Goal: Task Accomplishment & Management: Use online tool/utility

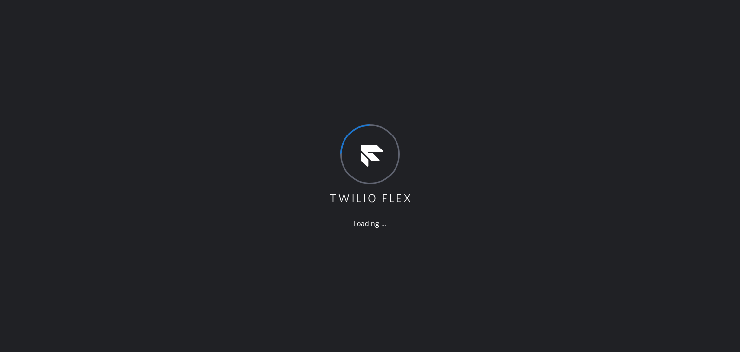
click at [93, 175] on div "Loading ..." at bounding box center [370, 176] width 740 height 352
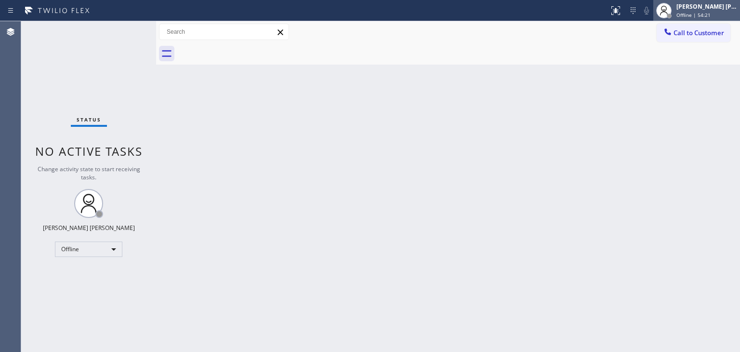
click at [703, 14] on span "Offline | 54:21" at bounding box center [694, 15] width 34 height 7
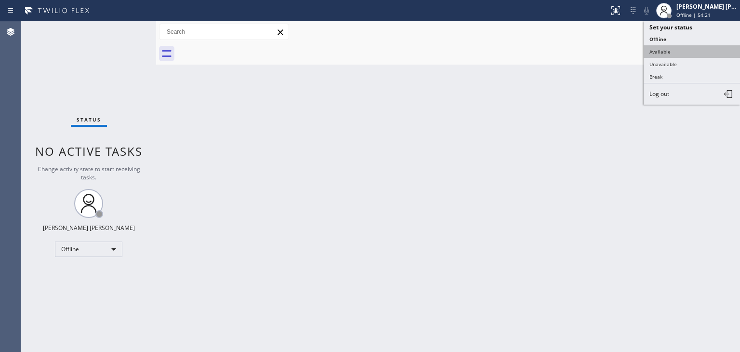
click at [679, 51] on button "Available" at bounding box center [692, 51] width 96 height 13
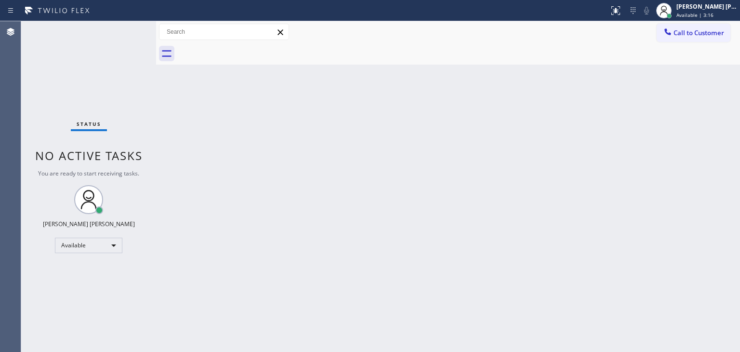
click at [126, 30] on div "Status No active tasks You are ready to start receiving tasks. [PERSON_NAME] [P…" at bounding box center [88, 186] width 135 height 331
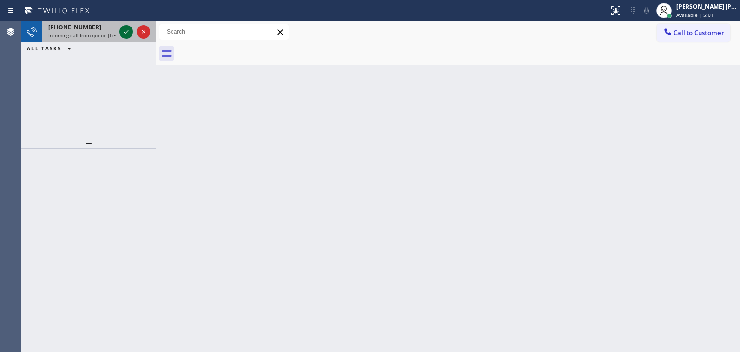
click at [126, 30] on icon at bounding box center [127, 32] width 12 height 12
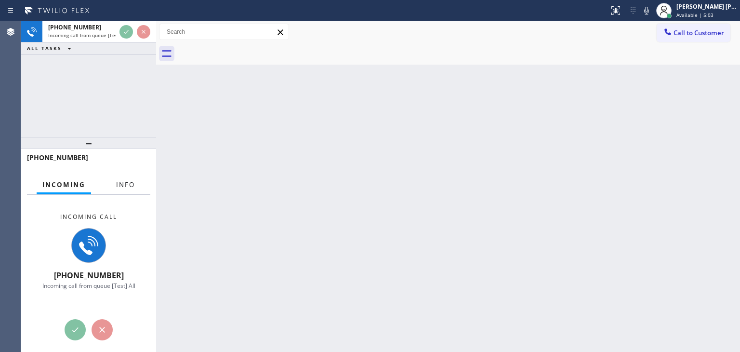
click at [119, 184] on span "Info" at bounding box center [125, 184] width 19 height 9
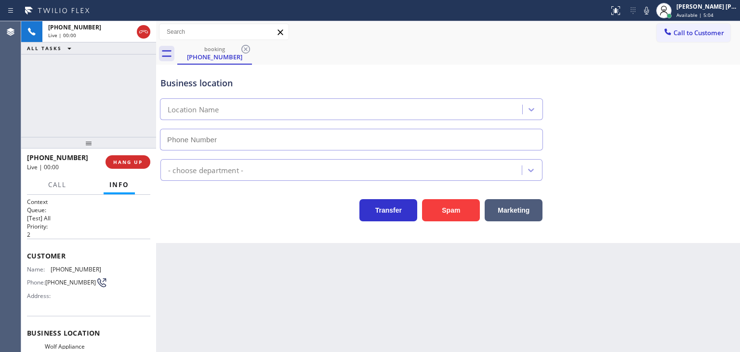
scroll to position [48, 0]
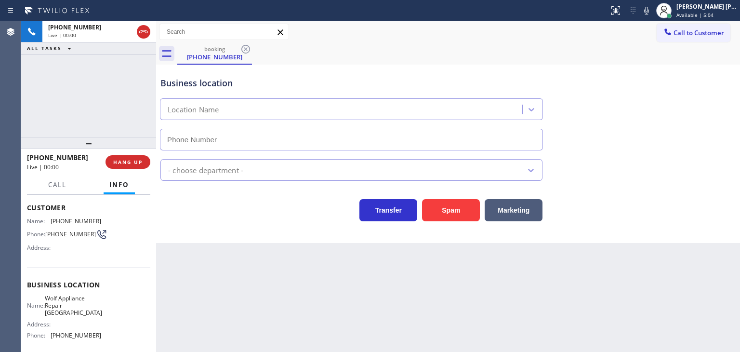
type input "[PHONE_NUMBER]"
click at [653, 13] on icon at bounding box center [647, 11] width 12 height 12
drag, startPoint x: 665, startPoint y: 13, endPoint x: 654, endPoint y: 21, distance: 14.5
click at [653, 13] on icon at bounding box center [647, 11] width 12 height 12
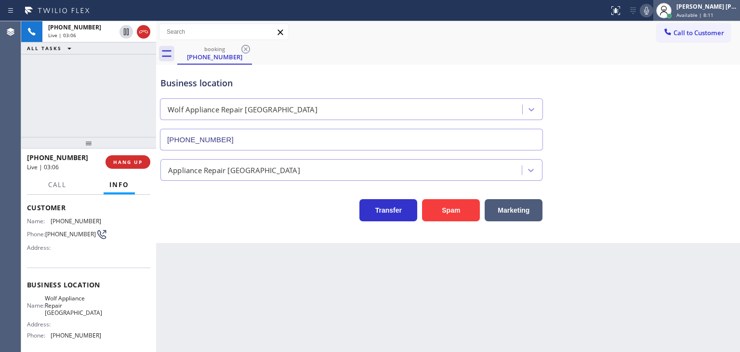
click at [706, 14] on span "Available | 8:11" at bounding box center [695, 15] width 37 height 7
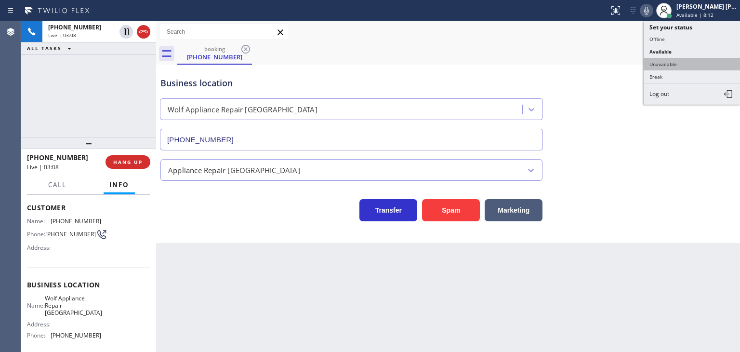
click at [675, 60] on button "Unavailable" at bounding box center [692, 64] width 96 height 13
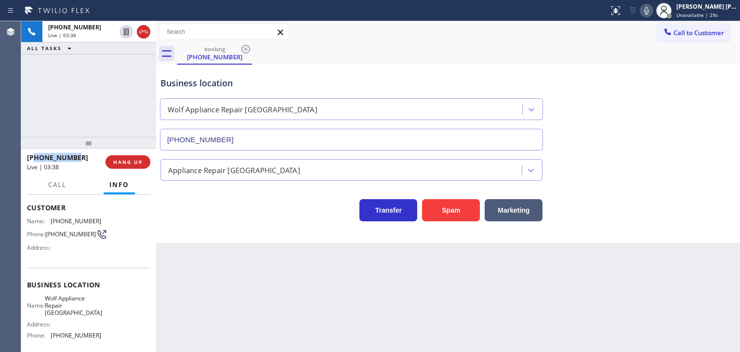
drag, startPoint x: 81, startPoint y: 159, endPoint x: 36, endPoint y: 156, distance: 44.9
click at [36, 156] on div "[PHONE_NUMBER]" at bounding box center [63, 157] width 72 height 9
copy span "4258916440"
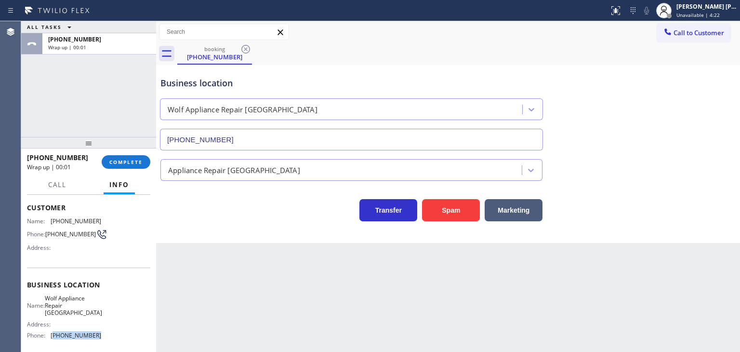
drag, startPoint x: 107, startPoint y: 330, endPoint x: 52, endPoint y: 333, distance: 54.5
click at [52, 333] on div "Name: Wolf Appliance Repair Phoenix Address: Phone: [PHONE_NUMBER]" at bounding box center [88, 319] width 123 height 49
copy span "425) 517-3988"
click at [714, 18] on span "Unavailable | 4:31" at bounding box center [698, 15] width 43 height 7
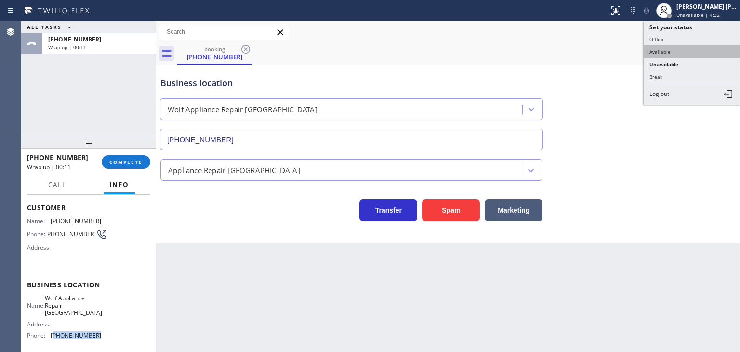
click at [686, 47] on button "Available" at bounding box center [692, 51] width 96 height 13
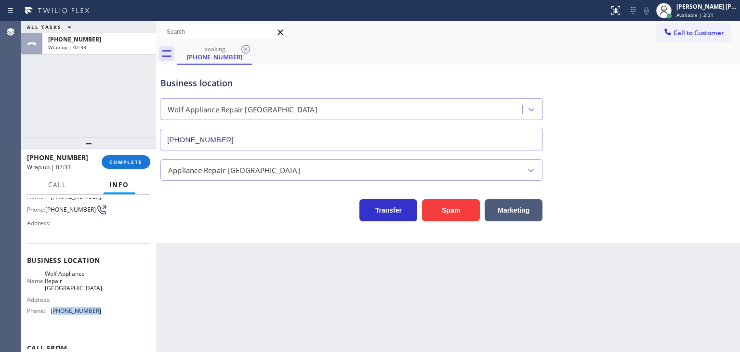
scroll to position [96, 0]
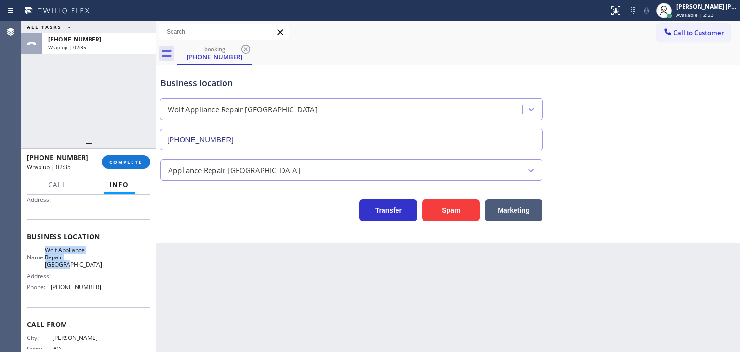
drag, startPoint x: 111, startPoint y: 257, endPoint x: 51, endPoint y: 249, distance: 60.8
click at [51, 249] on div "Name: Wolf Appliance Repair Phoenix Address: Phone: [PHONE_NUMBER]" at bounding box center [88, 270] width 123 height 49
copy span "Wolf Appliance Repair [GEOGRAPHIC_DATA]"
click at [123, 166] on button "COMPLETE" at bounding box center [126, 161] width 49 height 13
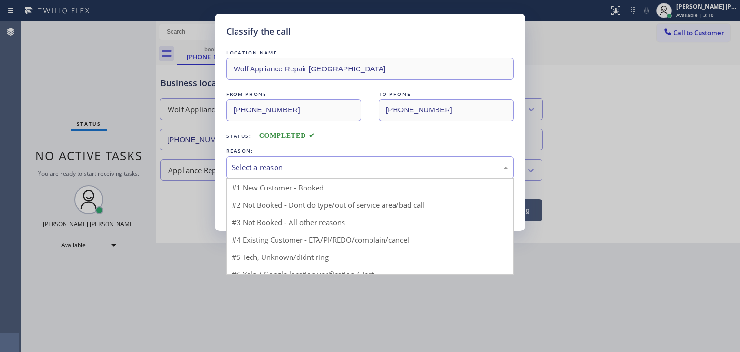
click at [256, 160] on div "Select a reason" at bounding box center [370, 167] width 287 height 23
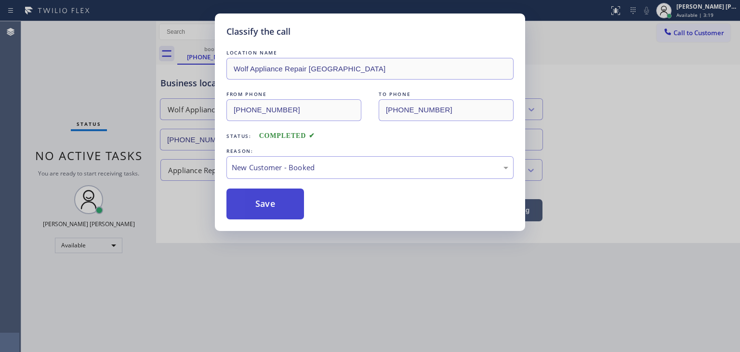
click at [270, 201] on button "Save" at bounding box center [266, 203] width 78 height 31
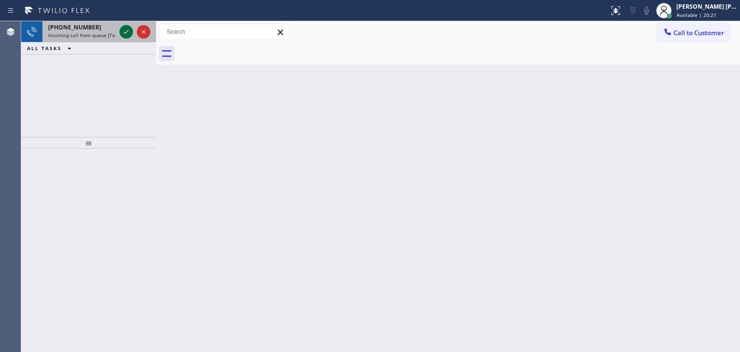
click at [127, 35] on icon at bounding box center [127, 32] width 12 height 12
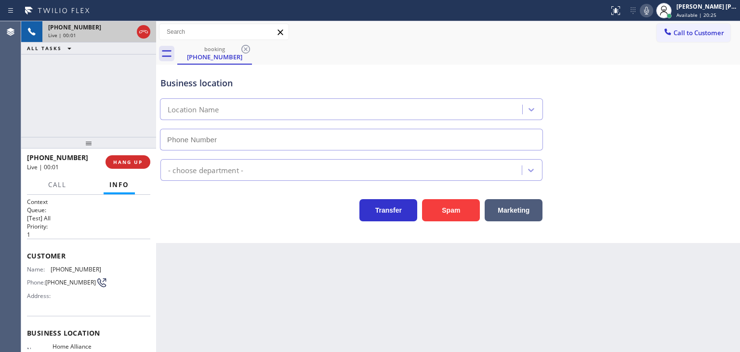
type input "[PHONE_NUMBER]"
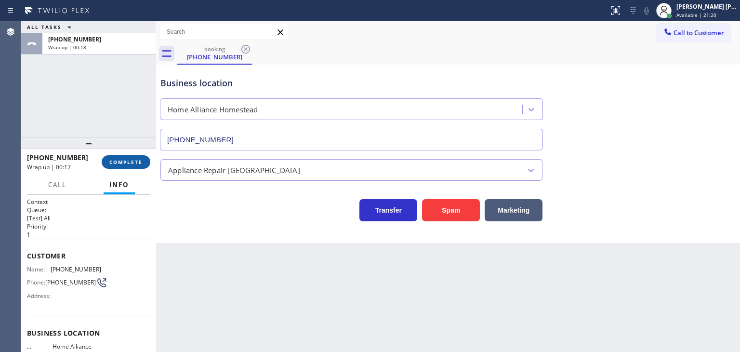
click at [139, 164] on span "COMPLETE" at bounding box center [125, 162] width 33 height 7
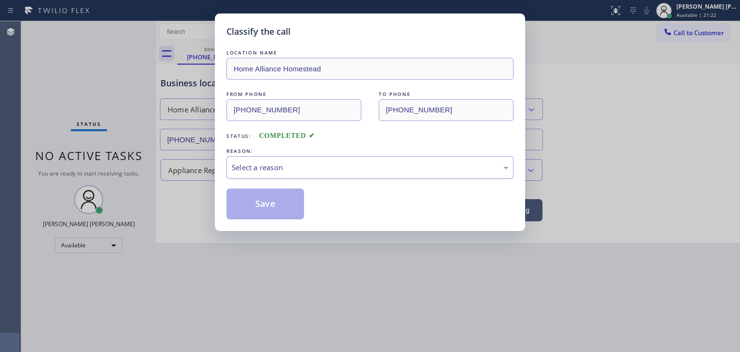
click at [299, 162] on div "Select a reason" at bounding box center [370, 167] width 277 height 11
click at [269, 212] on button "Save" at bounding box center [266, 203] width 78 height 31
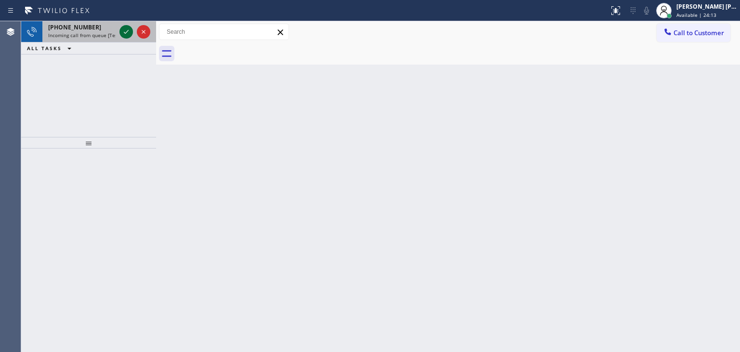
click at [127, 28] on icon at bounding box center [127, 32] width 12 height 12
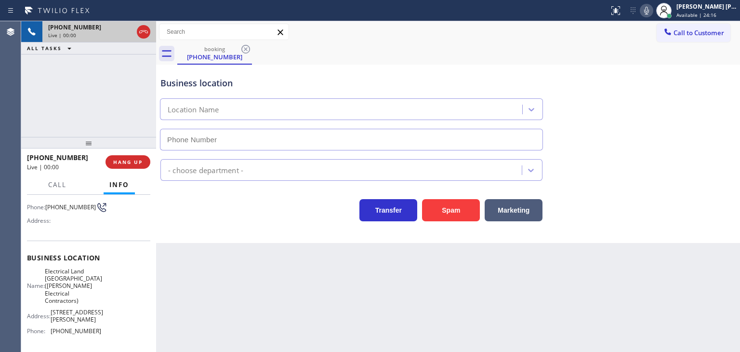
scroll to position [96, 0]
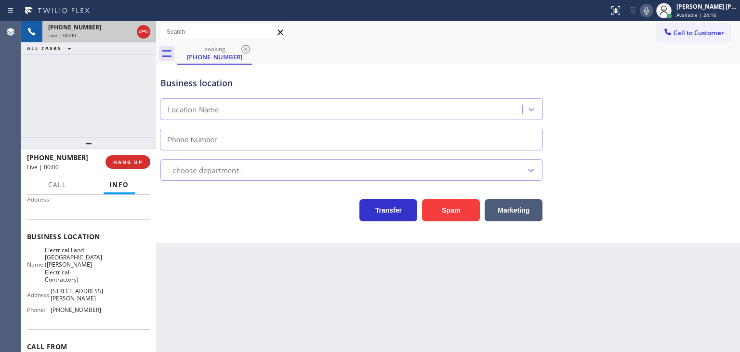
type input "[PHONE_NUMBER]"
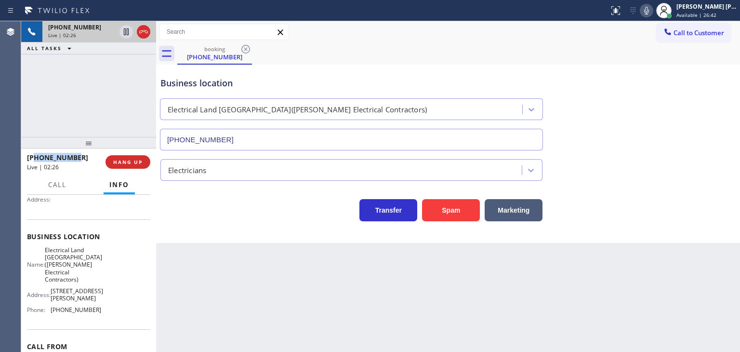
drag, startPoint x: 88, startPoint y: 157, endPoint x: 36, endPoint y: 157, distance: 52.1
click at [36, 157] on div "[PHONE_NUMBER]" at bounding box center [63, 157] width 72 height 9
copy span "9738733315"
click at [653, 11] on icon at bounding box center [647, 11] width 12 height 12
click at [705, 11] on div "[PERSON_NAME] [PERSON_NAME] Available | 27:49" at bounding box center [708, 10] width 66 height 17
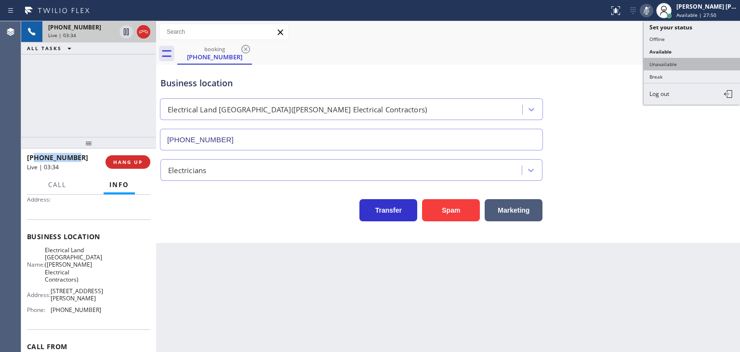
click at [689, 60] on button "Unavailable" at bounding box center [692, 64] width 96 height 13
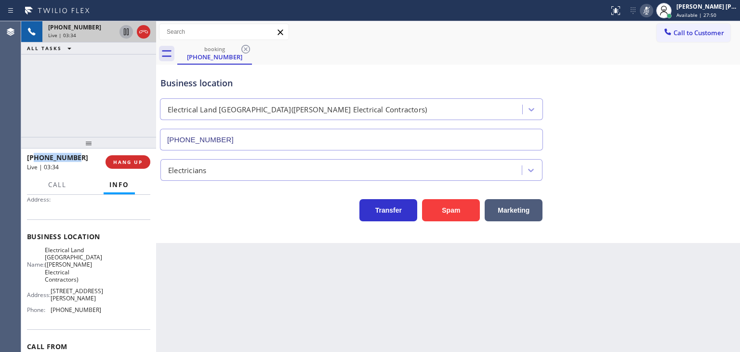
click at [129, 29] on icon at bounding box center [127, 32] width 12 height 12
drag, startPoint x: 661, startPoint y: 8, endPoint x: 644, endPoint y: 2, distance: 18.8
click at [649, 8] on icon at bounding box center [646, 11] width 5 height 8
click at [126, 29] on icon at bounding box center [127, 32] width 12 height 12
drag, startPoint x: 713, startPoint y: 146, endPoint x: 713, endPoint y: 114, distance: 31.8
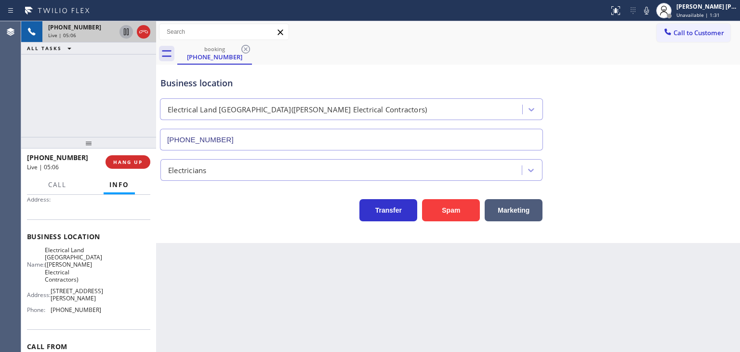
click at [713, 146] on div "Business location Electrical Land [GEOGRAPHIC_DATA]([PERSON_NAME] Electrical Co…" at bounding box center [448, 106] width 579 height 87
click at [653, 13] on icon at bounding box center [647, 11] width 12 height 12
click at [124, 34] on icon at bounding box center [126, 31] width 5 height 7
click at [649, 8] on icon at bounding box center [646, 11] width 5 height 8
click at [124, 29] on icon at bounding box center [126, 31] width 7 height 7
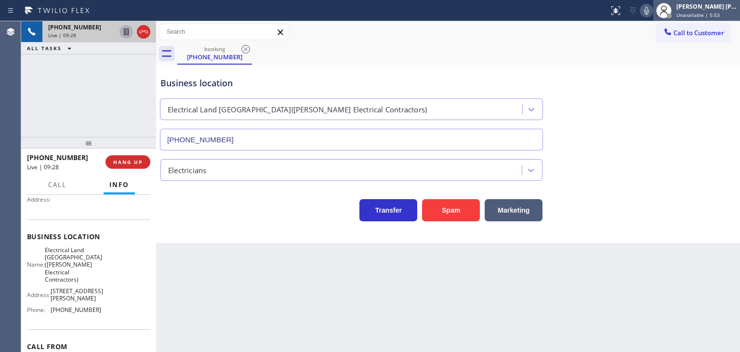
click at [719, 13] on span "Unavailable | 5:53" at bounding box center [698, 15] width 43 height 7
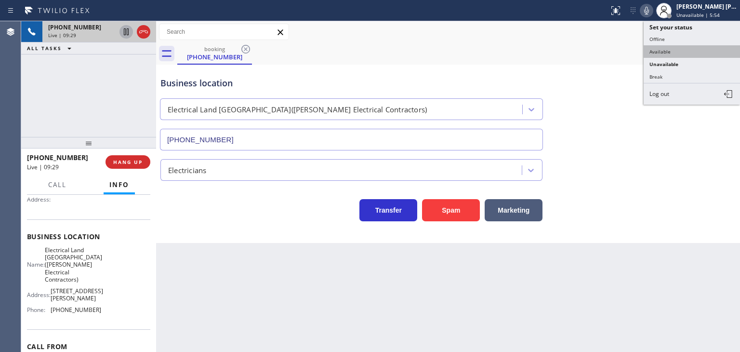
click at [688, 47] on button "Available" at bounding box center [692, 51] width 96 height 13
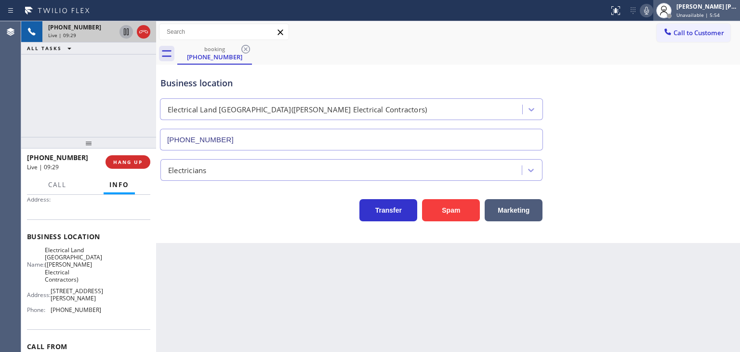
click at [710, 12] on span "Unavailable | 5:54" at bounding box center [698, 15] width 43 height 7
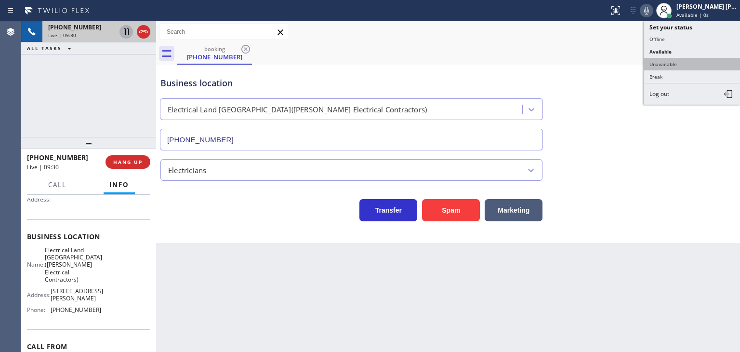
click at [675, 63] on button "Unavailable" at bounding box center [692, 64] width 96 height 13
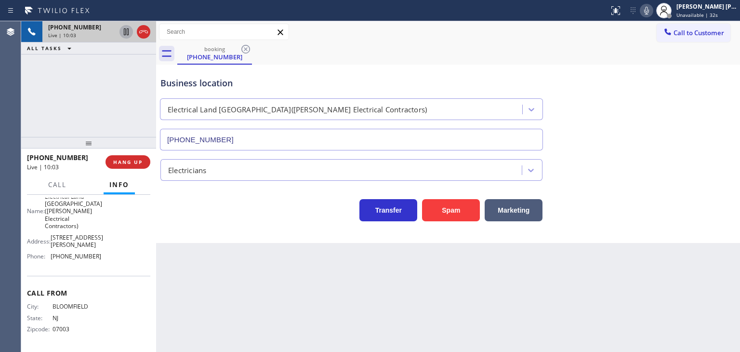
scroll to position [166, 0]
drag, startPoint x: 104, startPoint y: 253, endPoint x: 51, endPoint y: 255, distance: 53.1
click at [51, 255] on div "Name: Electrical Land [GEOGRAPHIC_DATA]([PERSON_NAME] Electrical Contractors) A…" at bounding box center [88, 228] width 123 height 71
copy span "[PHONE_NUMBER]"
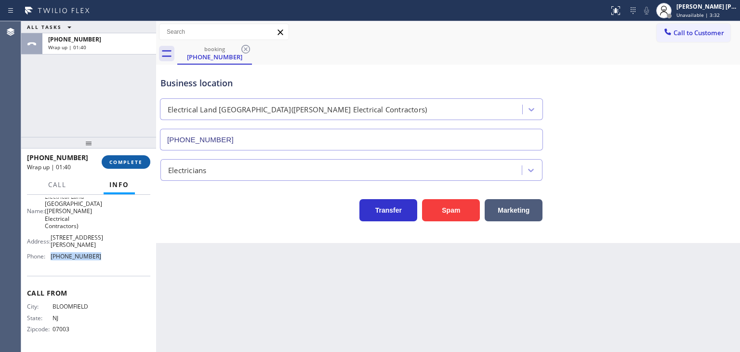
click at [133, 164] on span "COMPLETE" at bounding box center [125, 162] width 33 height 7
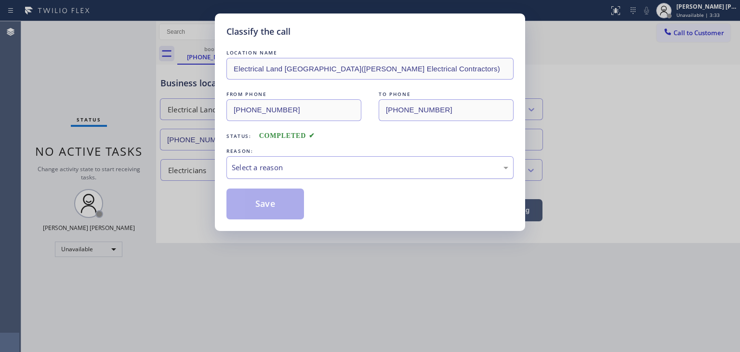
click at [247, 159] on div "Select a reason" at bounding box center [370, 167] width 287 height 23
click at [261, 197] on button "Save" at bounding box center [266, 203] width 78 height 31
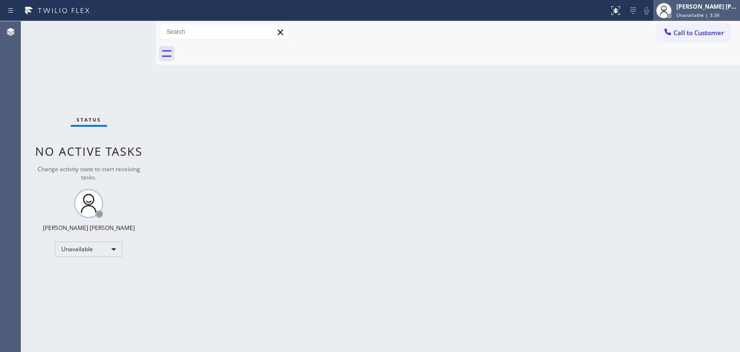
click at [720, 12] on span "Unavailable | 3:36" at bounding box center [698, 15] width 43 height 7
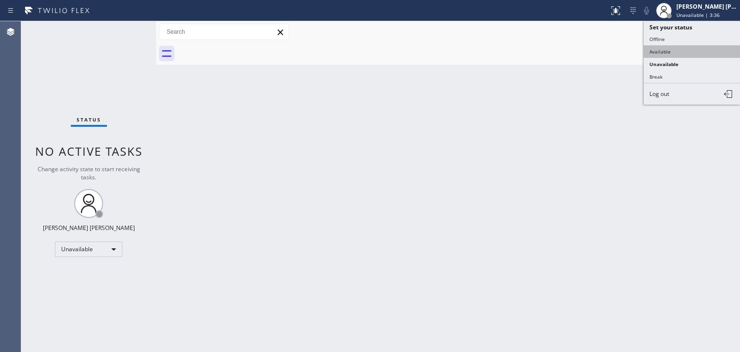
click at [677, 51] on button "Available" at bounding box center [692, 51] width 96 height 13
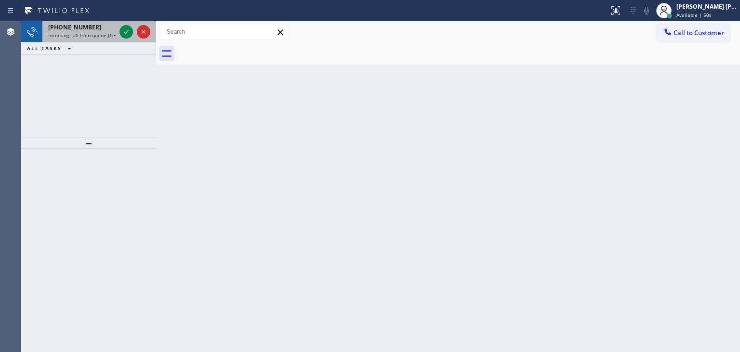
click at [134, 37] on div at bounding box center [135, 31] width 35 height 21
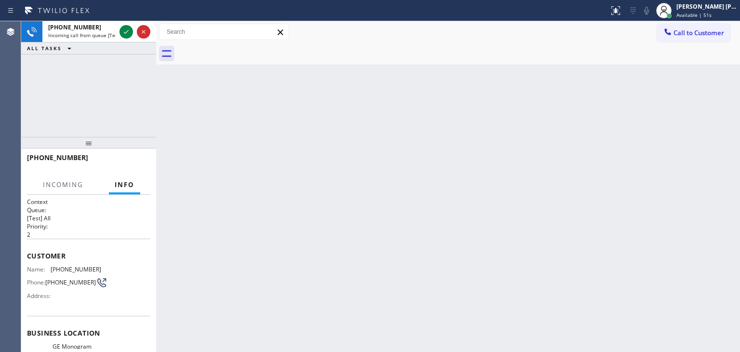
scroll to position [48, 0]
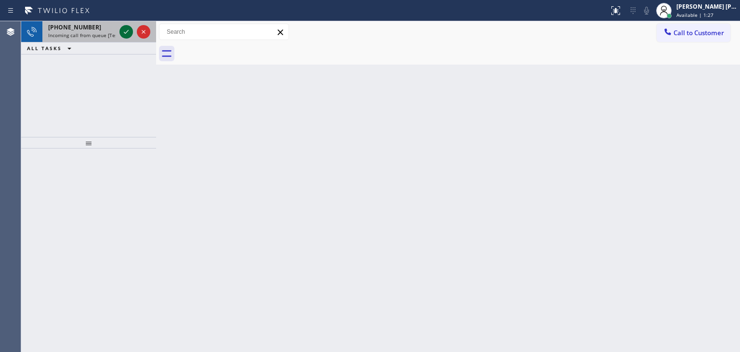
click at [126, 31] on icon at bounding box center [127, 32] width 12 height 12
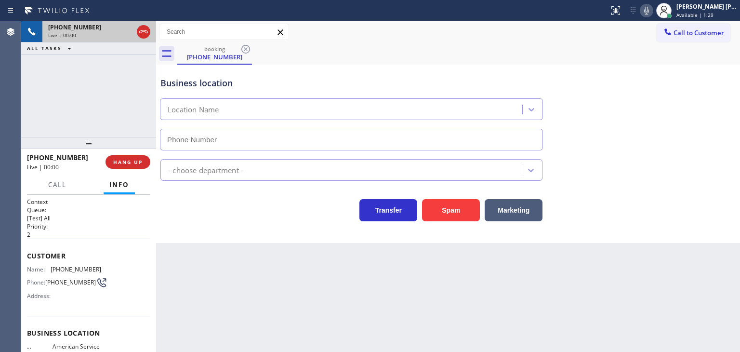
type input "[PHONE_NUMBER]"
click at [649, 10] on icon at bounding box center [646, 11] width 5 height 8
click at [653, 10] on icon at bounding box center [647, 11] width 12 height 12
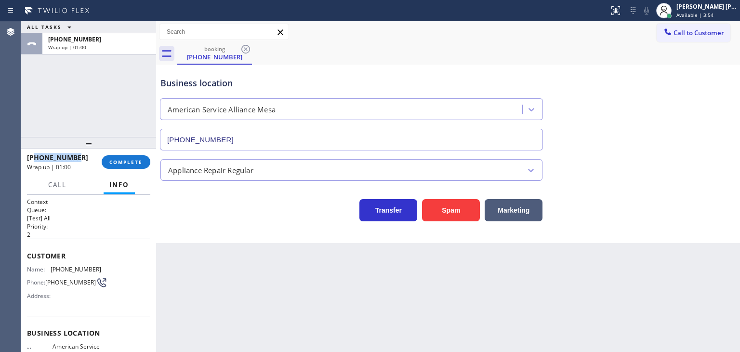
drag, startPoint x: 83, startPoint y: 158, endPoint x: 35, endPoint y: 156, distance: 48.3
click at [35, 156] on div "[PHONE_NUMBER]" at bounding box center [61, 157] width 68 height 9
copy span "4807474214"
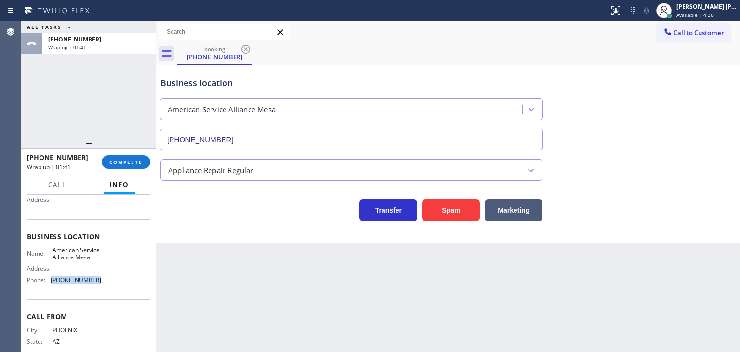
drag, startPoint x: 102, startPoint y: 294, endPoint x: 52, endPoint y: 286, distance: 51.2
click at [52, 286] on div "Name: American Service Alliance Mesa Address: Phone: [PHONE_NUMBER]" at bounding box center [88, 266] width 123 height 41
copy span "[PHONE_NUMBER]"
click at [138, 159] on span "COMPLETE" at bounding box center [125, 162] width 33 height 7
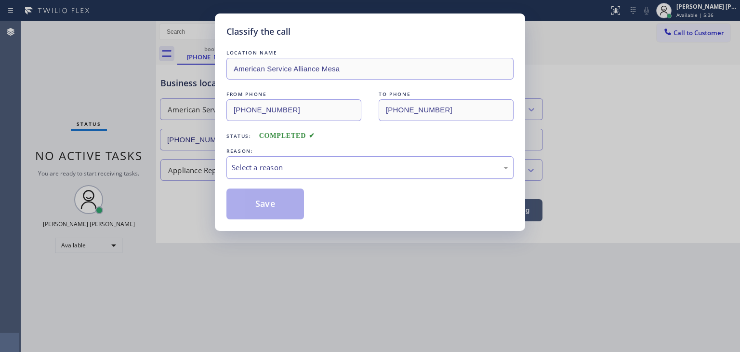
click at [246, 162] on div "Select a reason" at bounding box center [370, 167] width 277 height 11
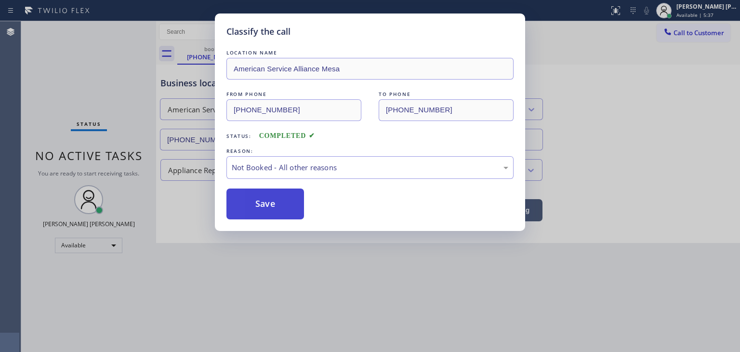
click at [267, 199] on button "Save" at bounding box center [266, 203] width 78 height 31
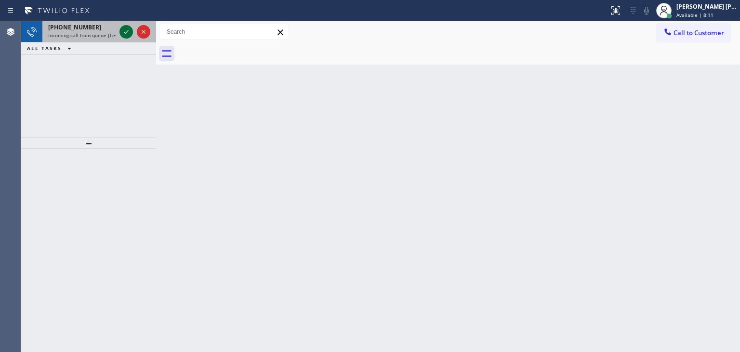
click at [127, 33] on icon at bounding box center [127, 32] width 12 height 12
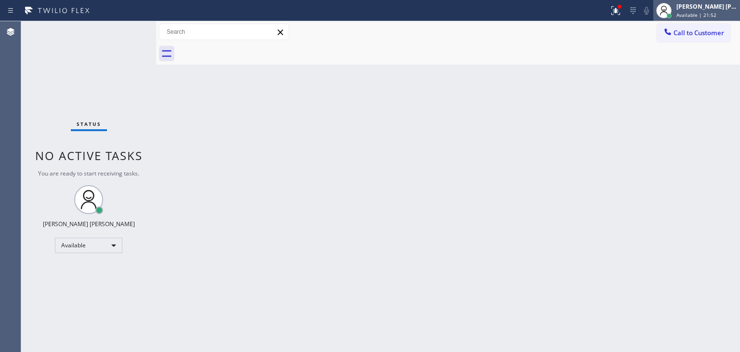
click at [725, 6] on div "[PERSON_NAME] [PERSON_NAME]" at bounding box center [707, 6] width 61 height 8
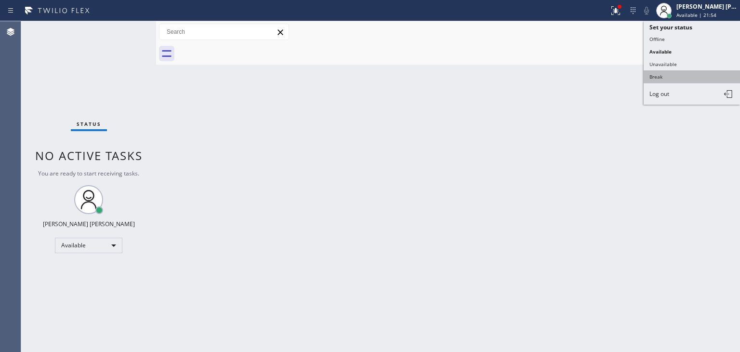
click at [669, 78] on button "Break" at bounding box center [692, 76] width 96 height 13
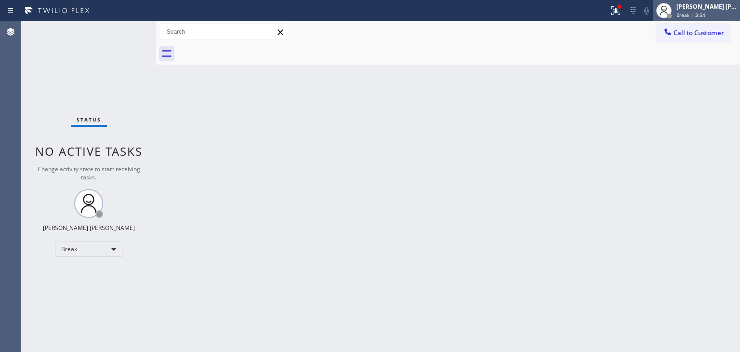
click at [712, 3] on div "[PERSON_NAME] [PERSON_NAME]" at bounding box center [707, 6] width 61 height 8
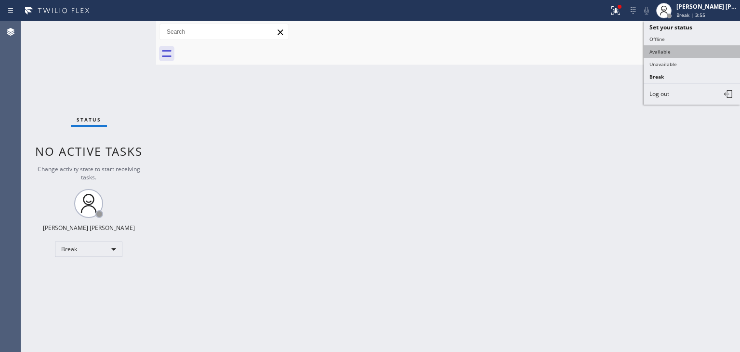
click at [690, 46] on button "Available" at bounding box center [692, 51] width 96 height 13
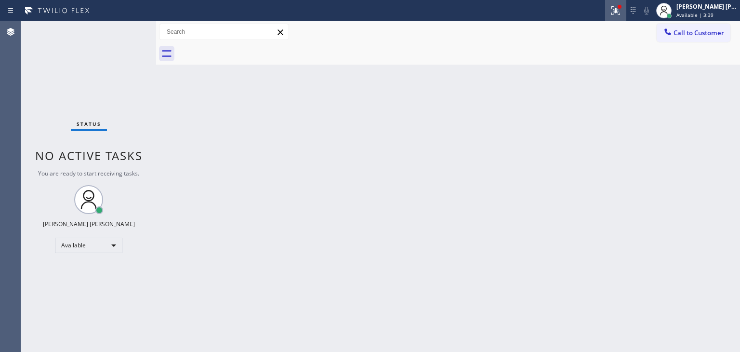
click at [622, 9] on icon at bounding box center [616, 11] width 12 height 12
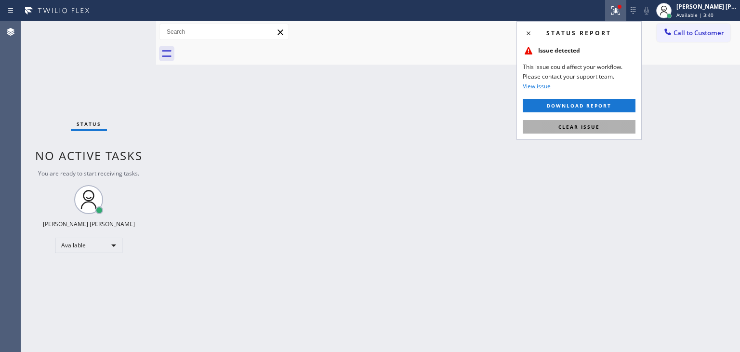
click at [582, 128] on span "Clear issue" at bounding box center [579, 126] width 41 height 7
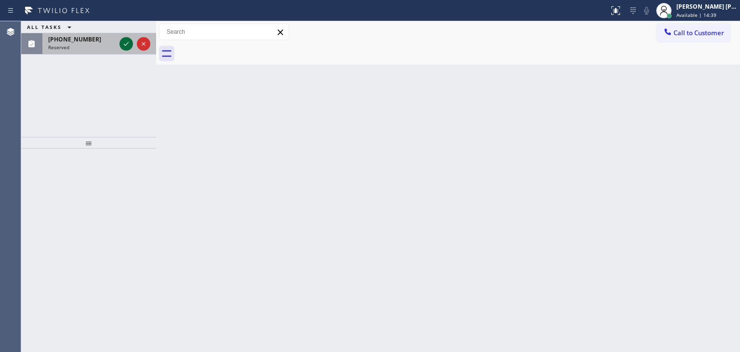
click at [129, 43] on icon at bounding box center [127, 44] width 12 height 12
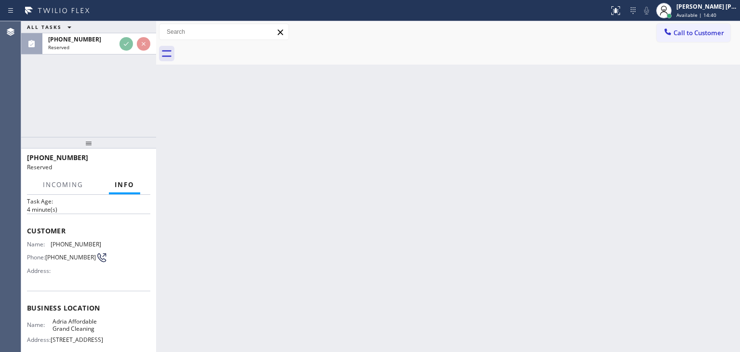
scroll to position [96, 0]
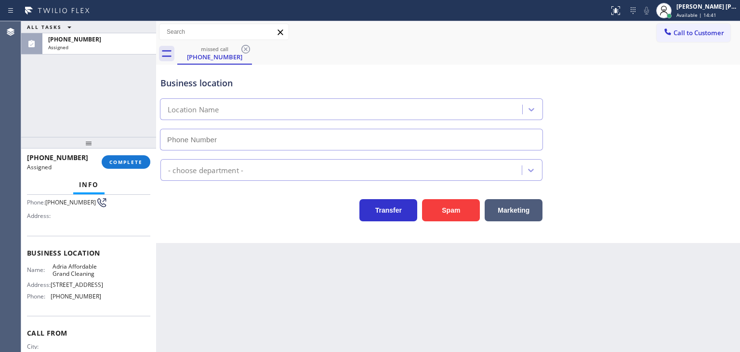
type input "[PHONE_NUMBER]"
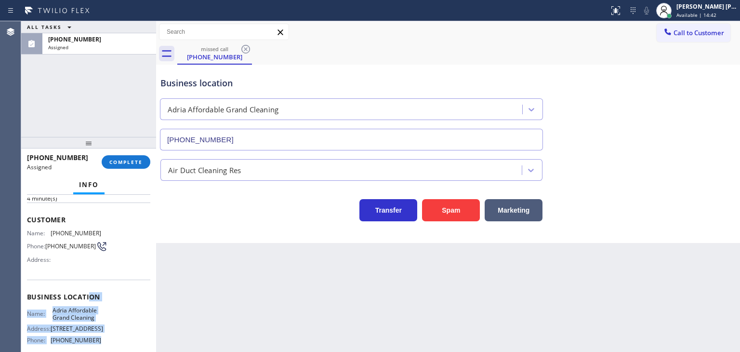
scroll to position [48, 0]
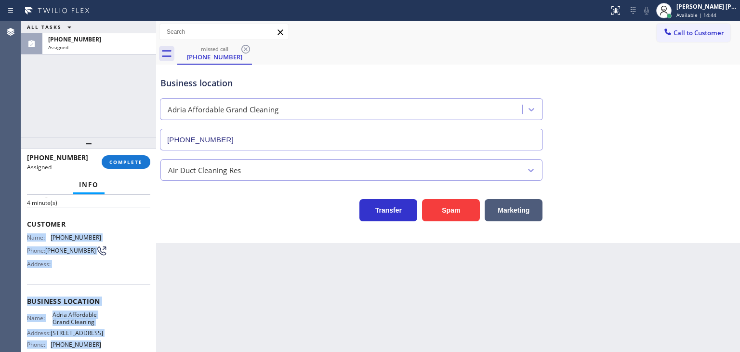
drag, startPoint x: 110, startPoint y: 299, endPoint x: 27, endPoint y: 234, distance: 105.8
click at [27, 234] on div "Context Queue: ADC Priority: 0 Task Age: [DEMOGRAPHIC_DATA] minute(s) Customer …" at bounding box center [88, 293] width 123 height 288
copy div "Name: [PHONE_NUMBER] Phone: [PHONE_NUMBER] Address: Business location Name: Adr…"
click at [115, 164] on span "COMPLETE" at bounding box center [125, 162] width 33 height 7
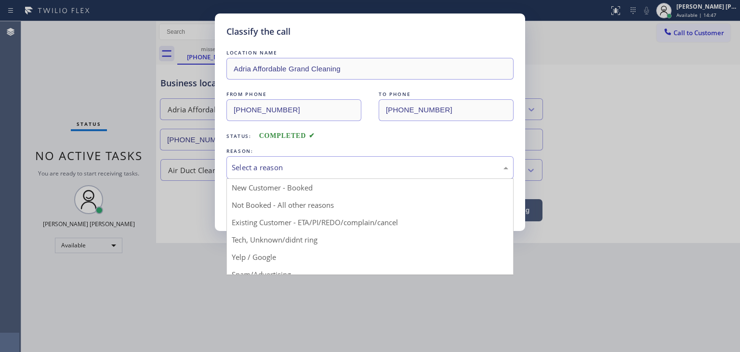
click at [253, 174] on div "Select a reason" at bounding box center [370, 167] width 287 height 23
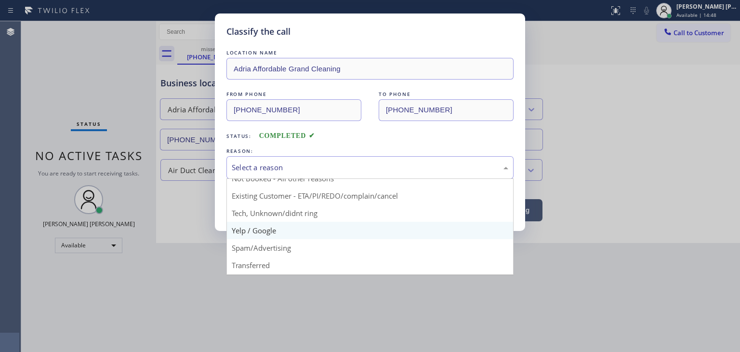
scroll to position [48, 0]
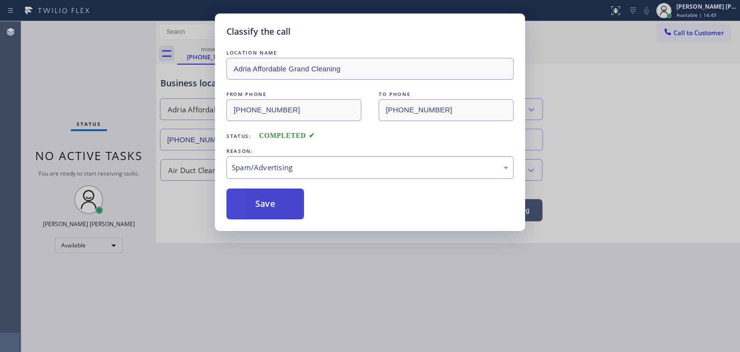
click at [267, 208] on button "Save" at bounding box center [266, 203] width 78 height 31
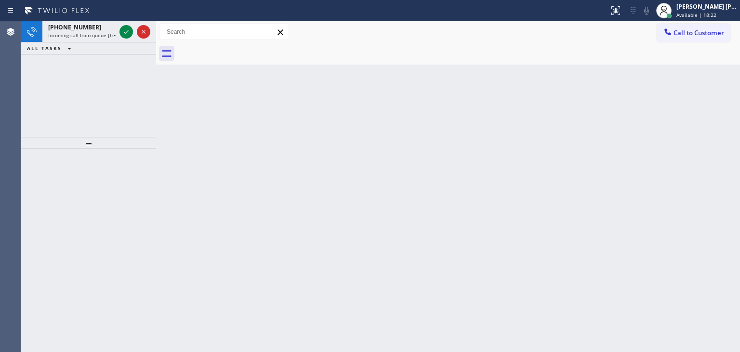
drag, startPoint x: 123, startPoint y: 32, endPoint x: 204, endPoint y: 201, distance: 188.2
click at [123, 32] on icon at bounding box center [127, 32] width 12 height 12
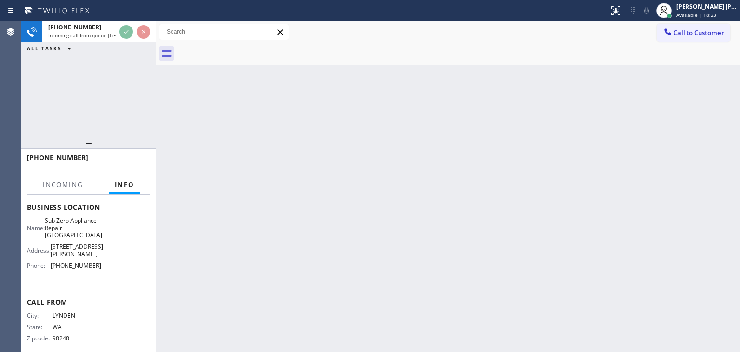
scroll to position [128, 0]
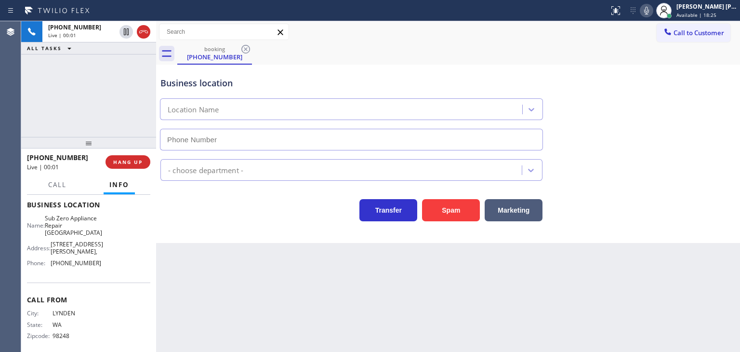
type input "[PHONE_NUMBER]"
drag, startPoint x: 201, startPoint y: 268, endPoint x: 291, endPoint y: 301, distance: 95.9
click at [201, 268] on div "Back to Dashboard Change Sender ID Customers Technicians Select a contact Outbo…" at bounding box center [448, 186] width 584 height 331
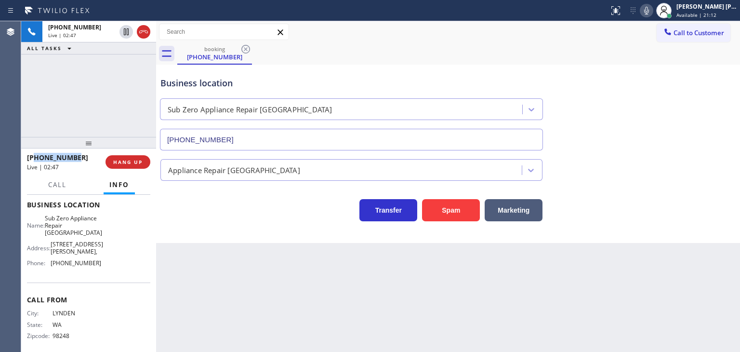
drag, startPoint x: 76, startPoint y: 159, endPoint x: 33, endPoint y: 155, distance: 42.6
click at [33, 155] on div "[PHONE_NUMBER]" at bounding box center [63, 157] width 72 height 9
copy span "3606856707"
drag, startPoint x: 95, startPoint y: 255, endPoint x: 50, endPoint y: 255, distance: 44.8
click at [50, 259] on div "Phone: [PHONE_NUMBER]" at bounding box center [64, 262] width 74 height 7
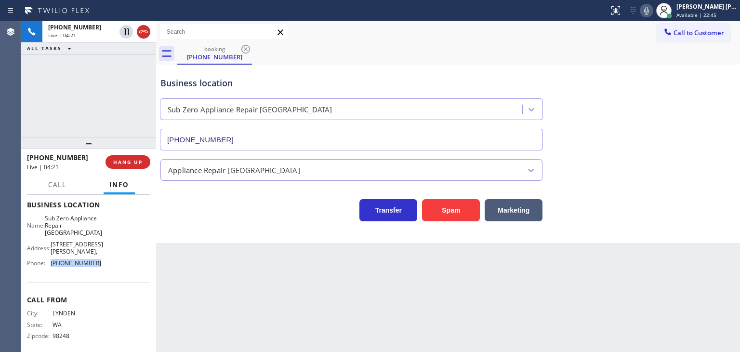
copy div "[PHONE_NUMBER]"
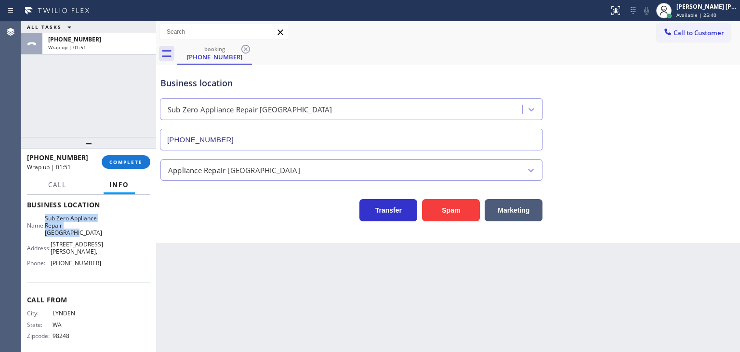
drag, startPoint x: 89, startPoint y: 235, endPoint x: 51, endPoint y: 221, distance: 40.1
click at [51, 221] on span "Sub Zero Appliance Repair [GEOGRAPHIC_DATA]" at bounding box center [73, 226] width 57 height 22
click at [120, 167] on button "COMPLETE" at bounding box center [126, 161] width 49 height 13
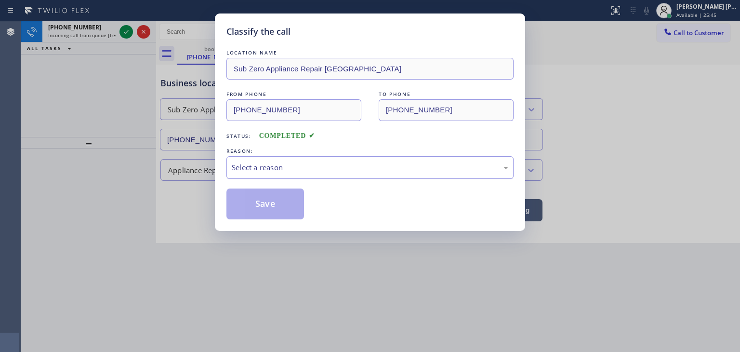
click at [244, 172] on div "Select a reason" at bounding box center [370, 167] width 277 height 11
click at [259, 205] on button "Save" at bounding box center [266, 203] width 78 height 31
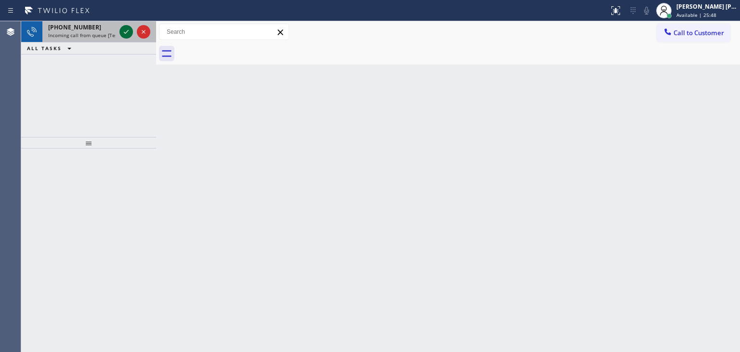
click at [130, 37] on icon at bounding box center [127, 32] width 12 height 12
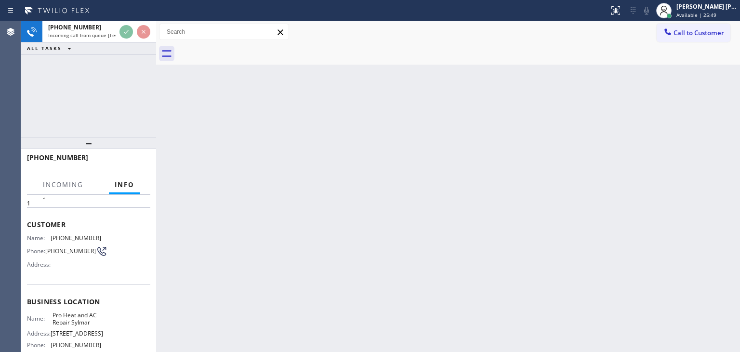
scroll to position [48, 0]
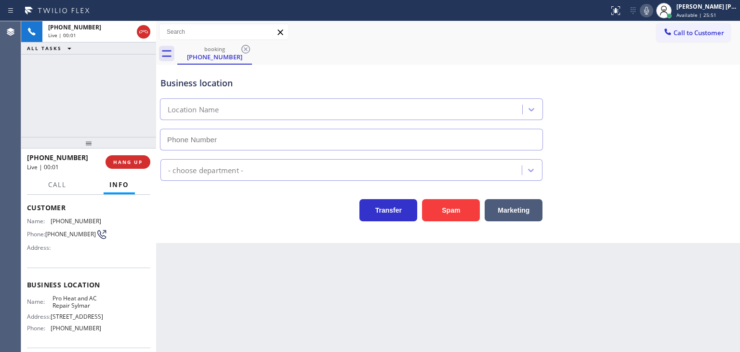
type input "[PHONE_NUMBER]"
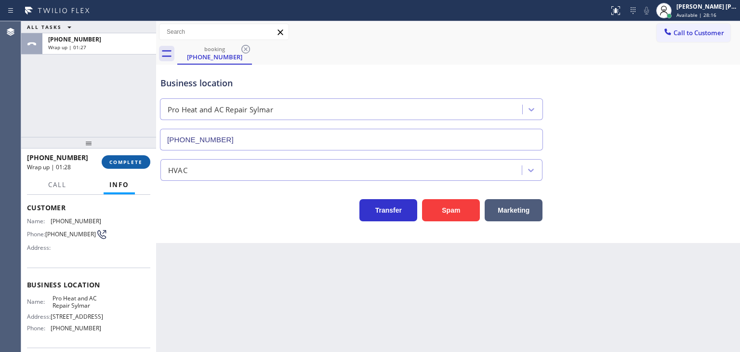
click at [125, 164] on span "COMPLETE" at bounding box center [125, 162] width 33 height 7
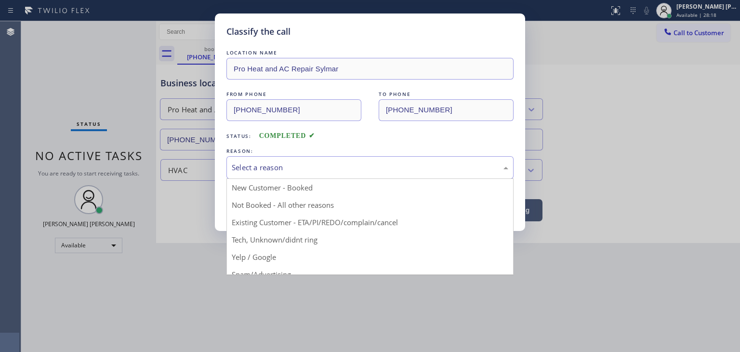
click at [253, 165] on div "Select a reason" at bounding box center [370, 167] width 277 height 11
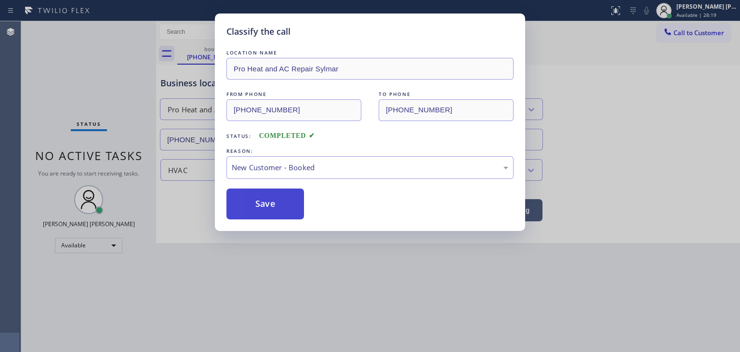
click at [271, 194] on button "Save" at bounding box center [266, 203] width 78 height 31
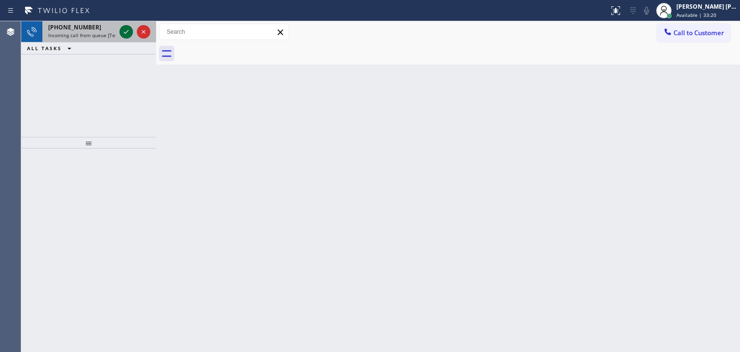
click at [127, 30] on icon at bounding box center [127, 32] width 12 height 12
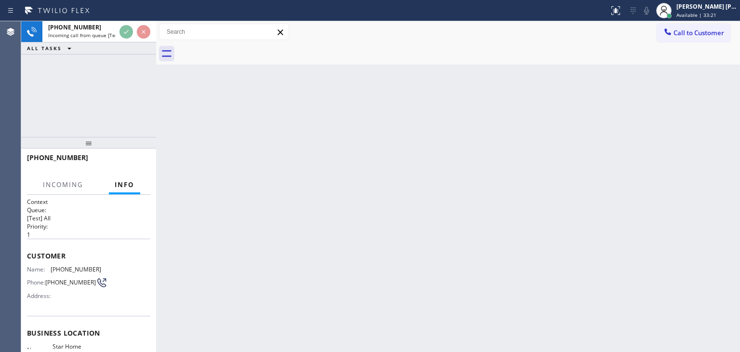
scroll to position [48, 0]
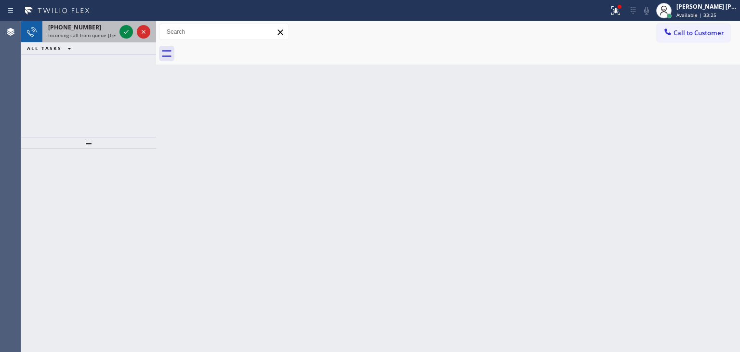
click at [131, 39] on div at bounding box center [135, 31] width 35 height 21
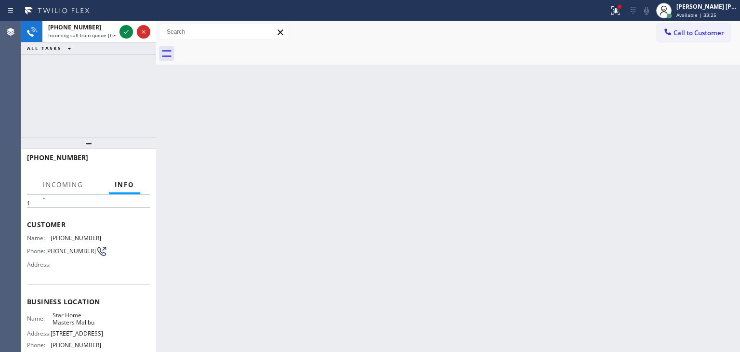
scroll to position [96, 0]
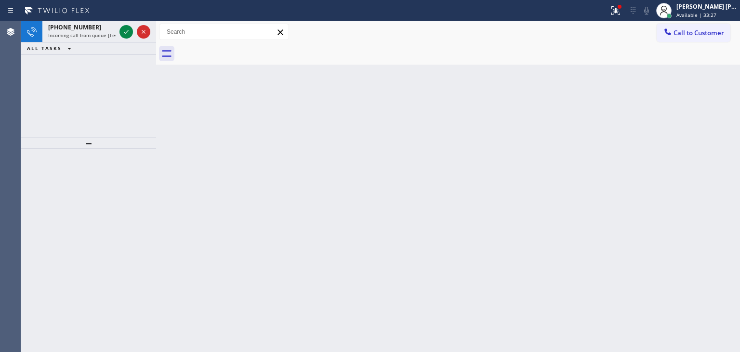
click at [124, 34] on icon at bounding box center [127, 32] width 12 height 12
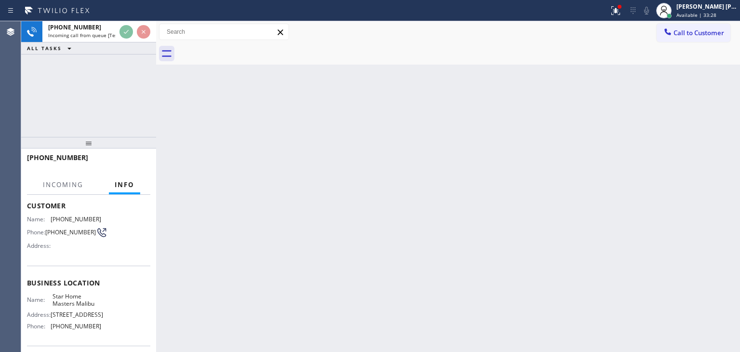
scroll to position [96, 0]
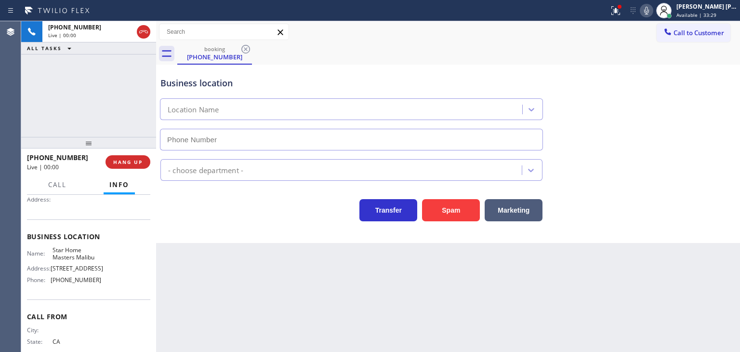
type input "[PHONE_NUMBER]"
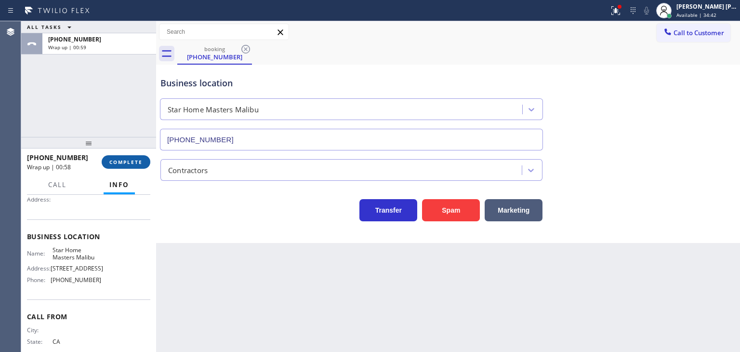
click at [116, 162] on span "COMPLETE" at bounding box center [125, 162] width 33 height 7
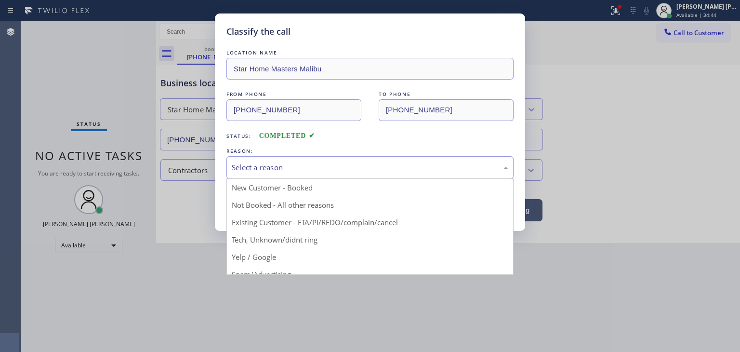
click at [267, 164] on div "Select a reason" at bounding box center [370, 167] width 277 height 11
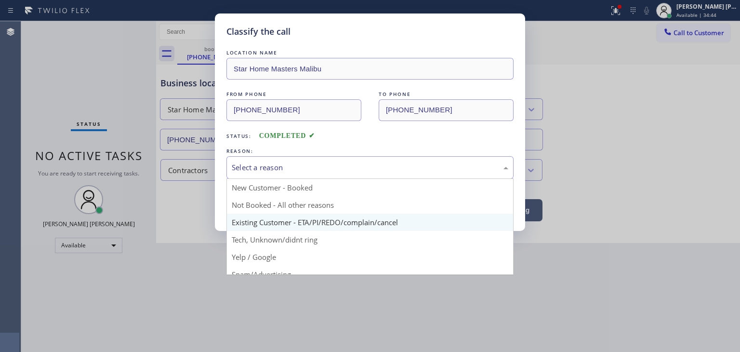
scroll to position [48, 0]
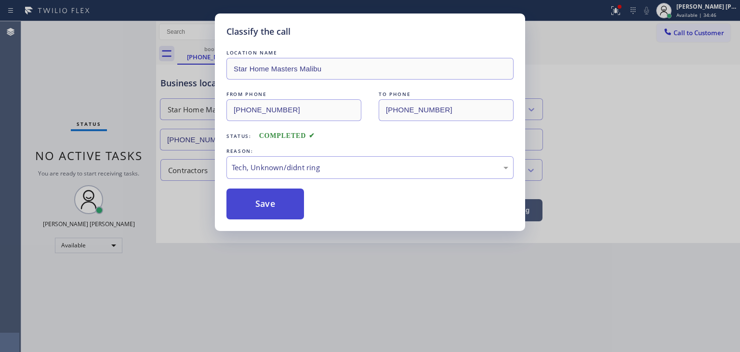
click at [274, 201] on button "Save" at bounding box center [266, 203] width 78 height 31
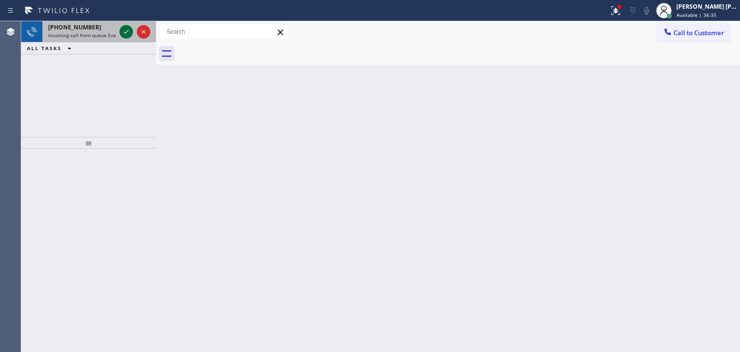
click at [125, 32] on icon at bounding box center [127, 32] width 12 height 12
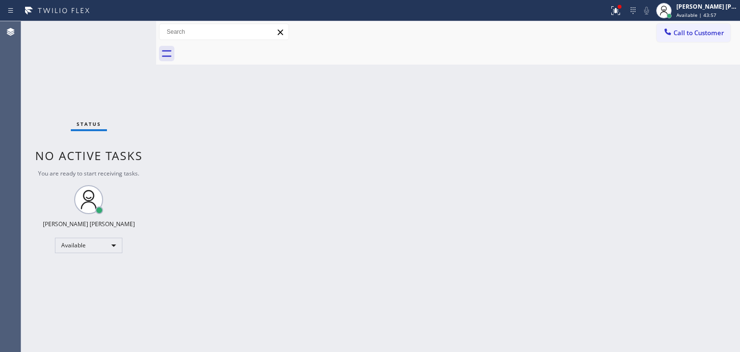
click at [237, 210] on div "Back to Dashboard Change Sender ID Customers Technicians Select a contact Outbo…" at bounding box center [448, 186] width 584 height 331
click at [717, 13] on span "Available | 45:03" at bounding box center [697, 15] width 40 height 7
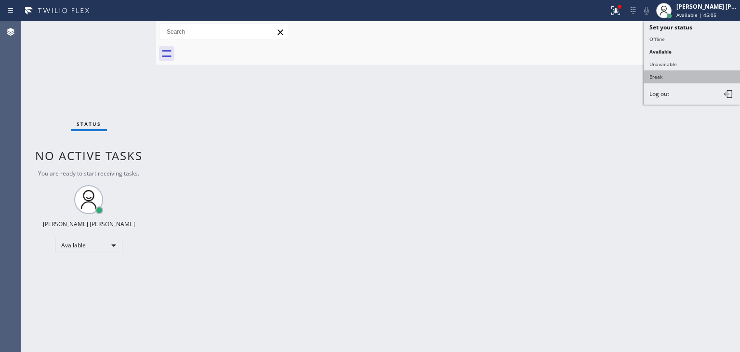
click at [669, 76] on button "Break" at bounding box center [692, 76] width 96 height 13
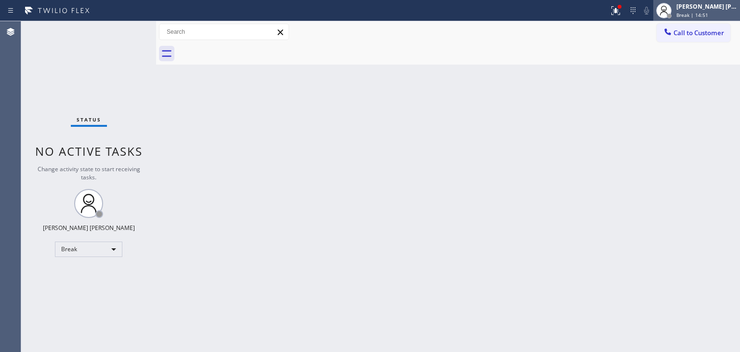
click at [716, 7] on div "[PERSON_NAME] [PERSON_NAME]" at bounding box center [707, 6] width 61 height 8
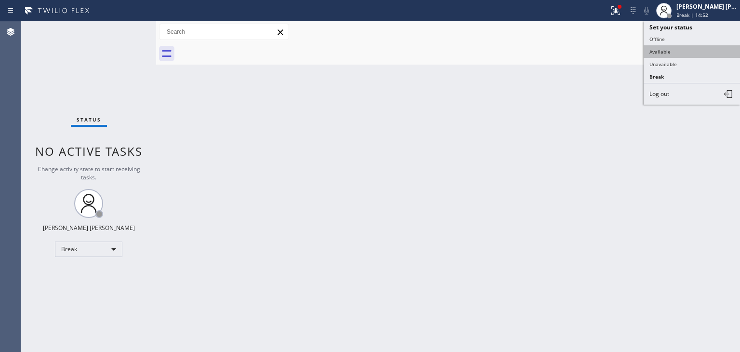
click at [692, 46] on button "Available" at bounding box center [692, 51] width 96 height 13
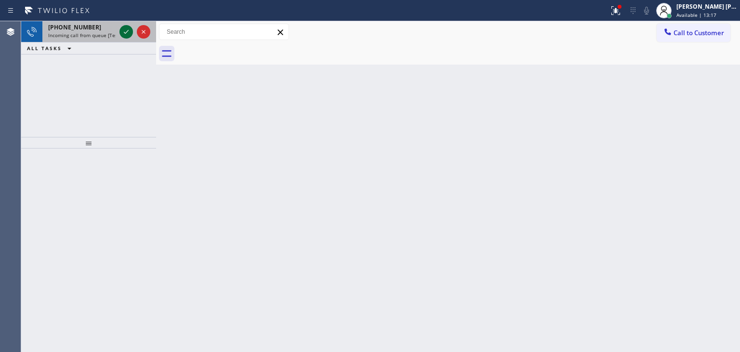
click at [121, 32] on icon at bounding box center [127, 32] width 12 height 12
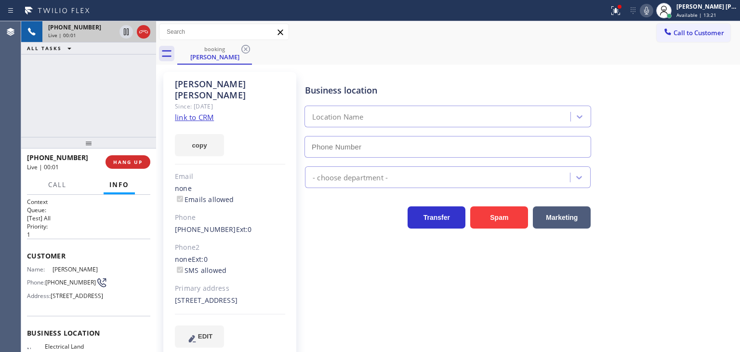
type input "[PHONE_NUMBER]"
click at [206, 112] on link "link to CRM" at bounding box center [194, 117] width 39 height 10
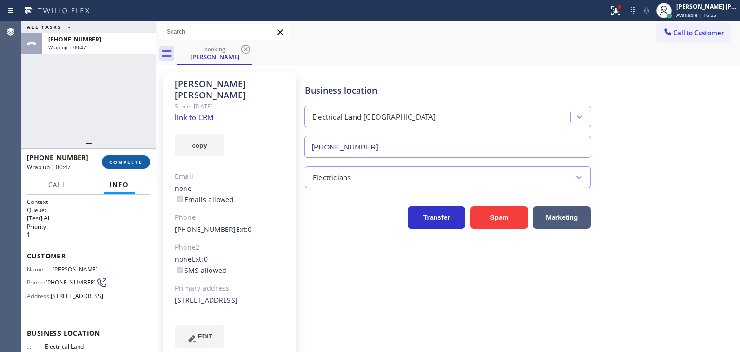
click at [131, 164] on span "COMPLETE" at bounding box center [125, 162] width 33 height 7
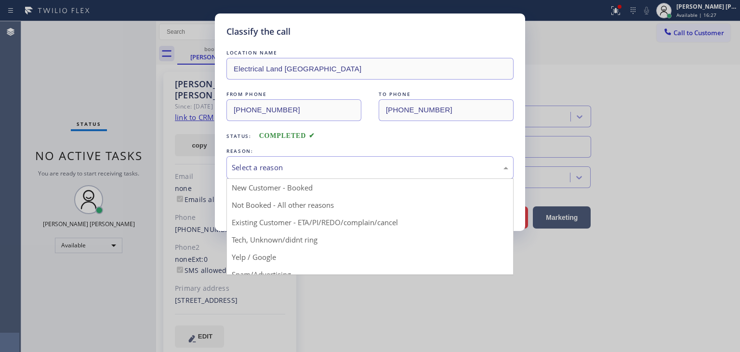
click at [353, 168] on div "Select a reason" at bounding box center [370, 167] width 277 height 11
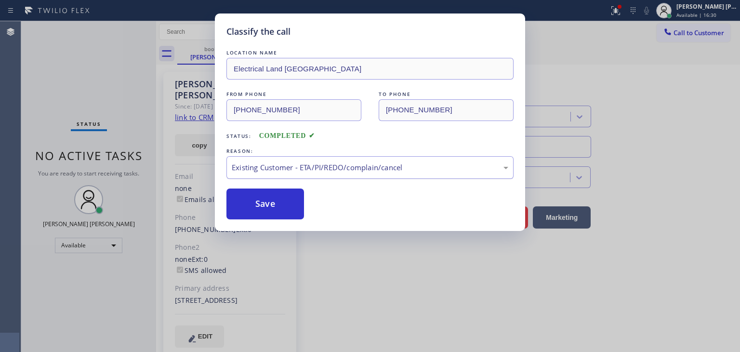
click at [263, 166] on div "Existing Customer - ETA/PI/REDO/complain/cancel" at bounding box center [370, 167] width 277 height 11
click at [266, 200] on button "Save" at bounding box center [266, 203] width 78 height 31
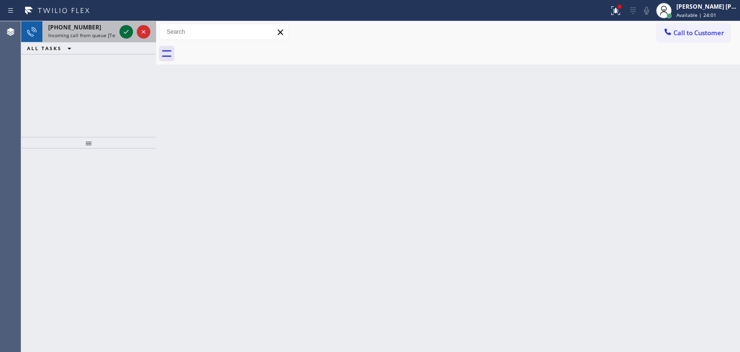
click at [124, 31] on icon at bounding box center [127, 32] width 12 height 12
click at [125, 31] on icon at bounding box center [127, 32] width 12 height 12
click at [129, 35] on icon at bounding box center [127, 32] width 12 height 12
click at [125, 31] on icon at bounding box center [127, 32] width 12 height 12
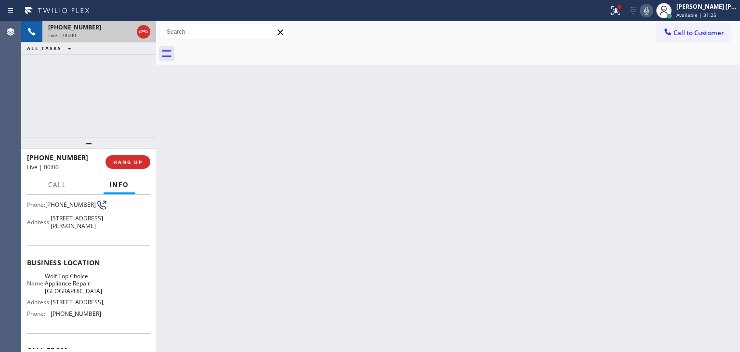
scroll to position [96, 0]
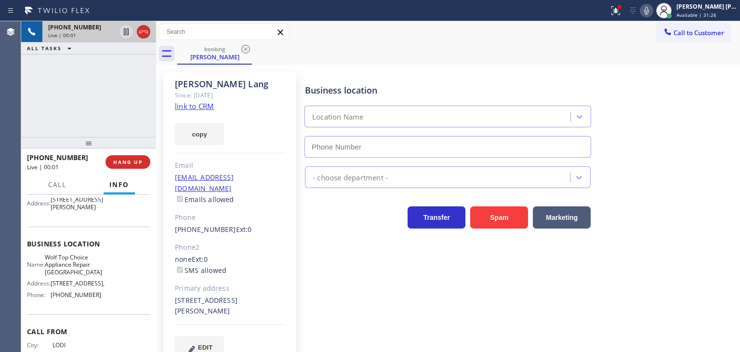
type input "[PHONE_NUMBER]"
click at [204, 109] on link "link to CRM" at bounding box center [194, 106] width 39 height 10
click at [653, 10] on icon at bounding box center [647, 11] width 12 height 12
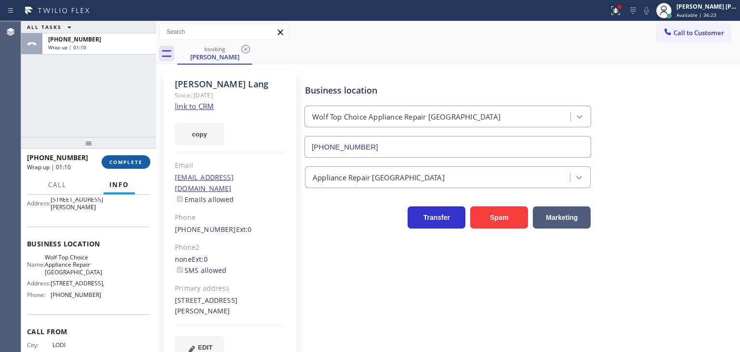
click at [121, 157] on button "COMPLETE" at bounding box center [126, 161] width 49 height 13
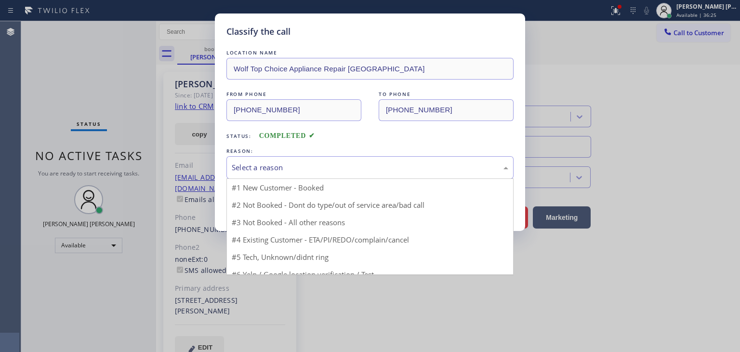
click at [274, 165] on div "Select a reason" at bounding box center [370, 167] width 277 height 11
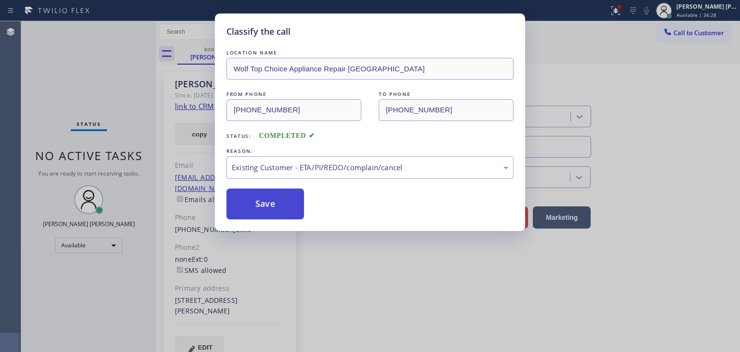
click at [272, 204] on button "Save" at bounding box center [266, 203] width 78 height 31
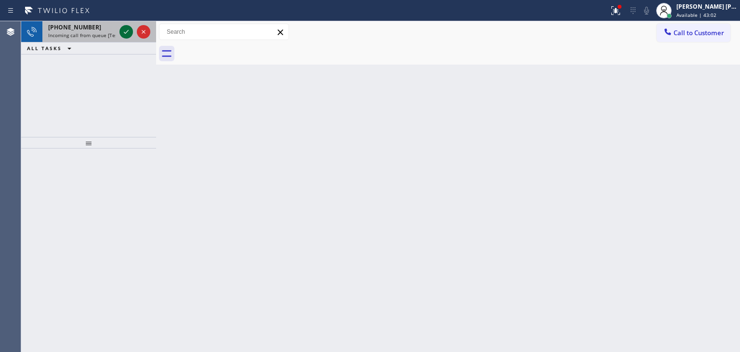
click at [127, 32] on icon at bounding box center [127, 32] width 12 height 12
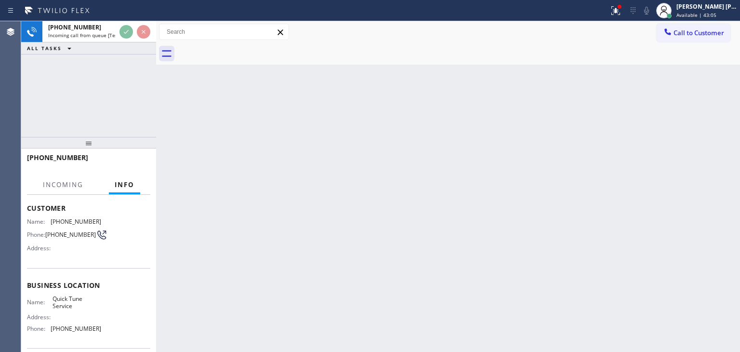
scroll to position [48, 0]
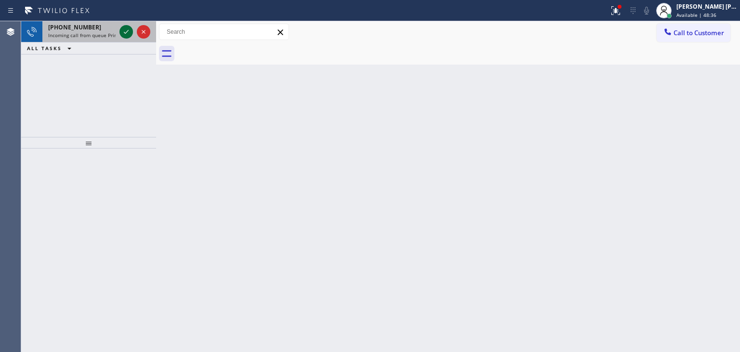
click at [127, 36] on icon at bounding box center [127, 32] width 12 height 12
click at [126, 33] on icon at bounding box center [127, 32] width 12 height 12
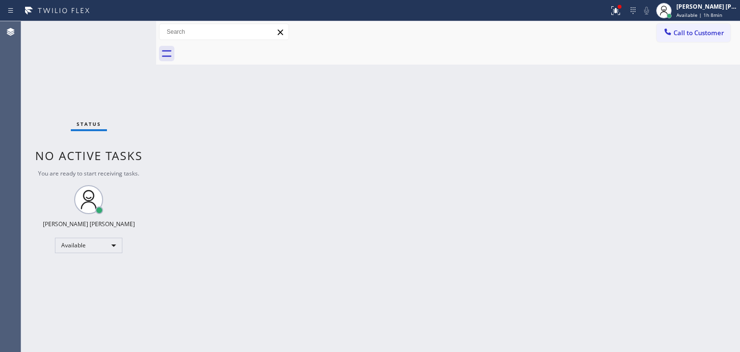
click at [134, 39] on div "Status No active tasks You are ready to start receiving tasks. [PERSON_NAME] [P…" at bounding box center [88, 186] width 135 height 331
click at [709, 12] on span "Available | 1h 12min" at bounding box center [701, 15] width 49 height 7
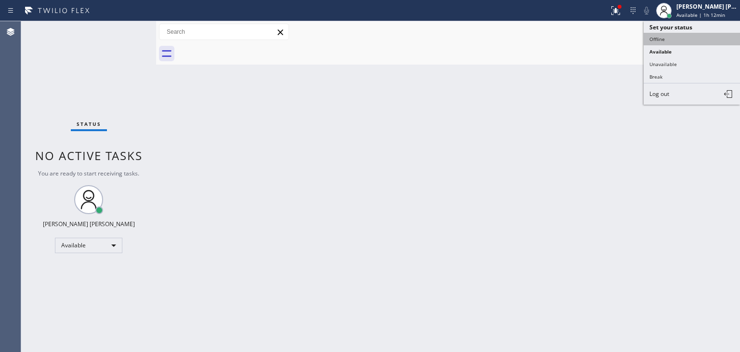
click at [674, 40] on button "Offline" at bounding box center [692, 39] width 96 height 13
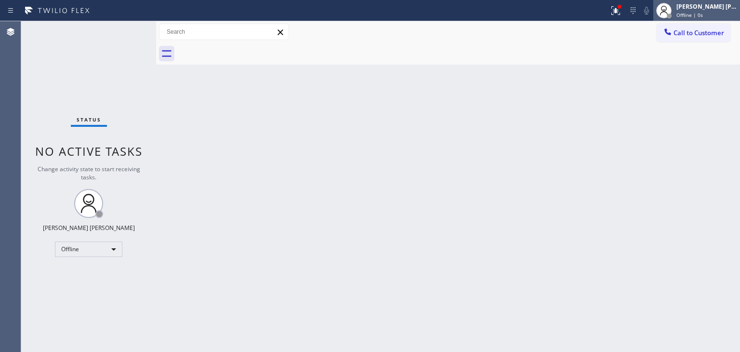
click at [703, 14] on span "Offline | 0s" at bounding box center [690, 15] width 27 height 7
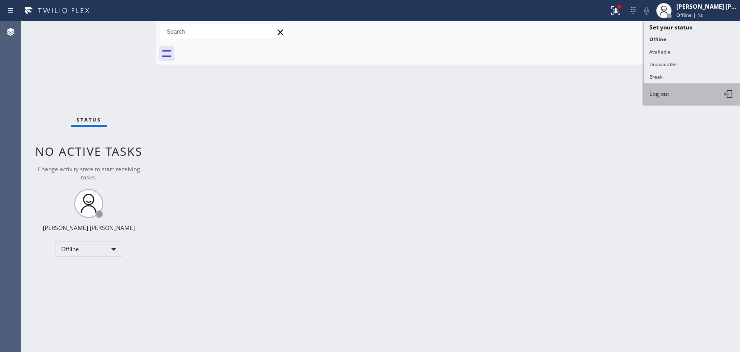
click at [663, 95] on span "Log out" at bounding box center [660, 94] width 20 height 8
